Goal: Feedback & Contribution: Submit feedback/report problem

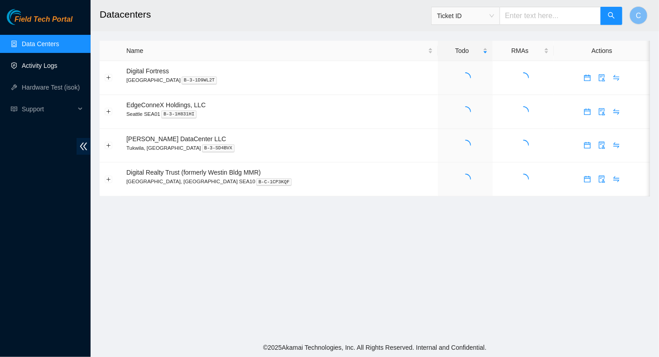
click at [33, 66] on link "Activity Logs" at bounding box center [40, 65] width 36 height 7
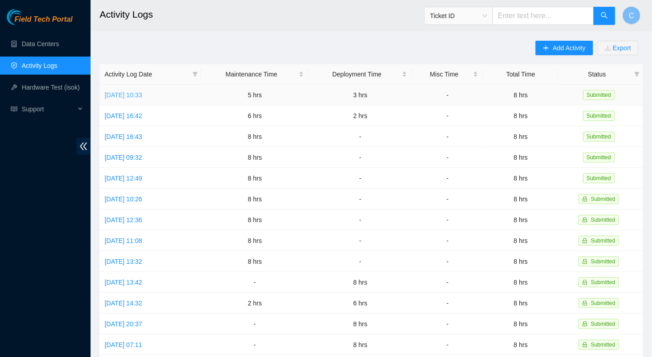
click at [130, 97] on link "[DATE] 10:33" at bounding box center [124, 94] width 38 height 7
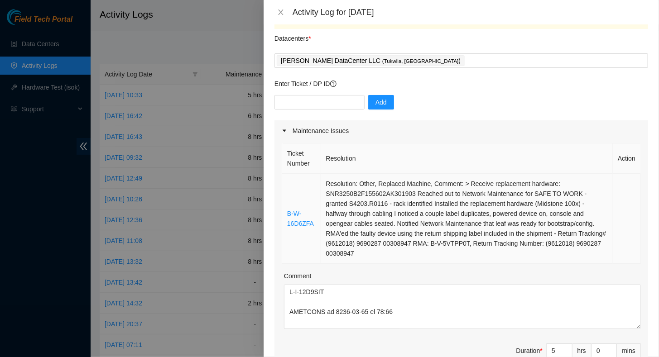
scroll to position [136, 0]
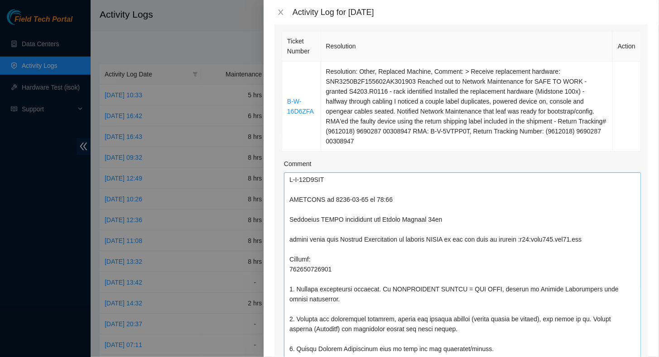
drag, startPoint x: 632, startPoint y: 213, endPoint x: 558, endPoint y: 342, distance: 149.1
click at [583, 357] on html "Field Tech Portal Data Centers Activity Logs Hardware Test (isok) Support Activ…" at bounding box center [329, 178] width 659 height 357
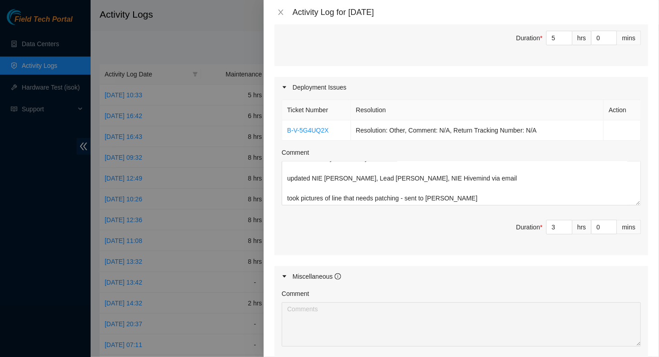
scroll to position [635, 0]
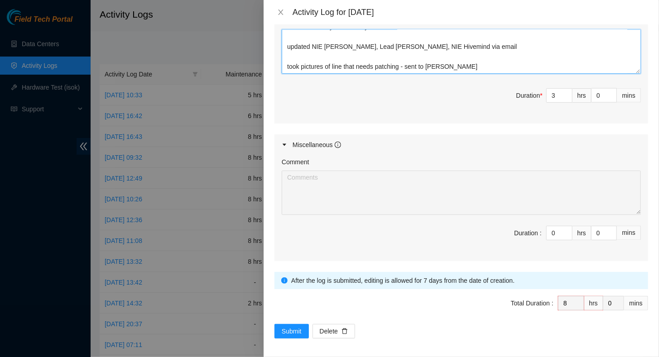
click at [472, 68] on textarea "I have gained access to MPOE101, and was able to acquire some information that …" at bounding box center [461, 51] width 359 height 44
paste textarea "DP79240 - designated panel connection in [PERSON_NAME] MPOE101 with [PERSON_NAM…"
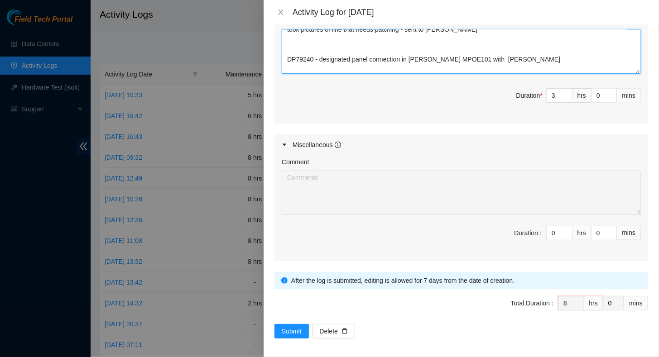
scroll to position [246, 0]
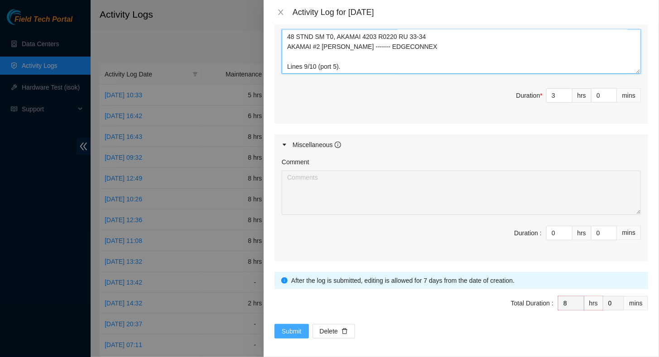
type textarea "I have gained access to MPOE101, and was able to acquire some information that …"
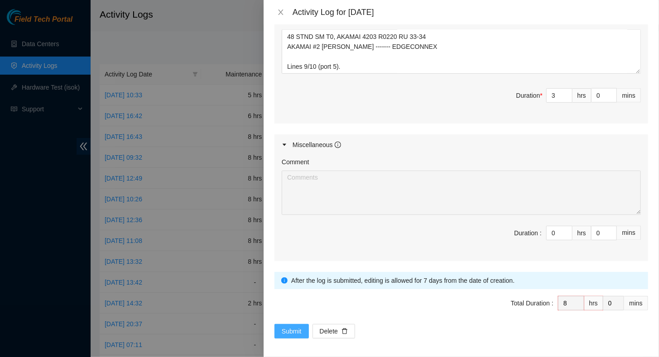
click at [289, 332] on span "Submit" at bounding box center [292, 331] width 20 height 10
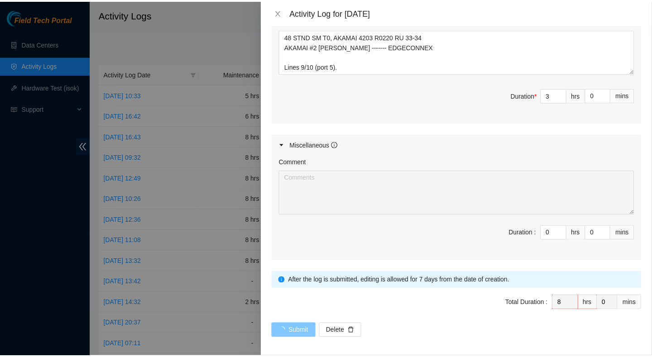
scroll to position [0, 0]
